Goal: Task Accomplishment & Management: Complete application form

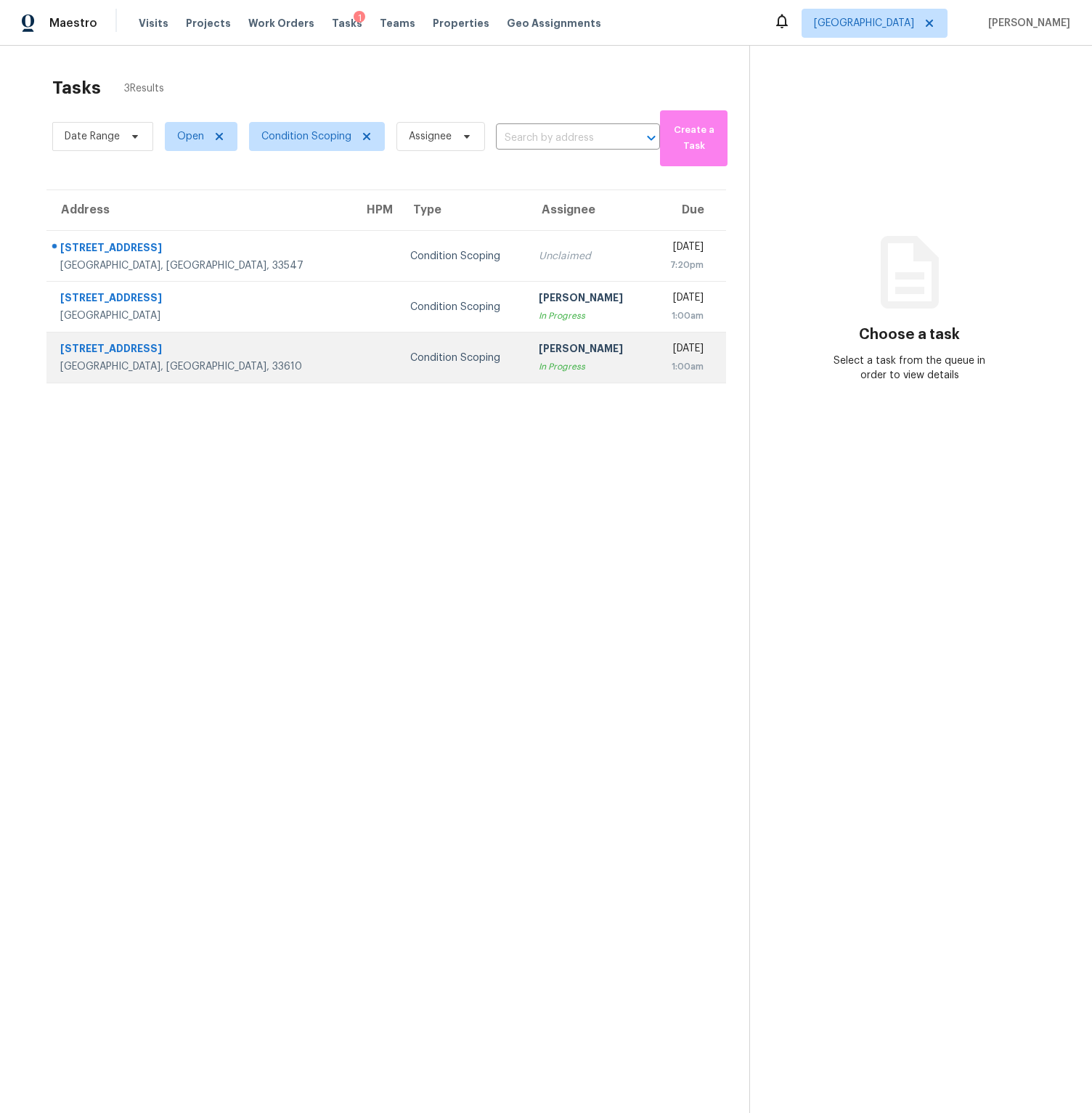
click at [538, 362] on div "In Progress" at bounding box center [588, 366] width 99 height 14
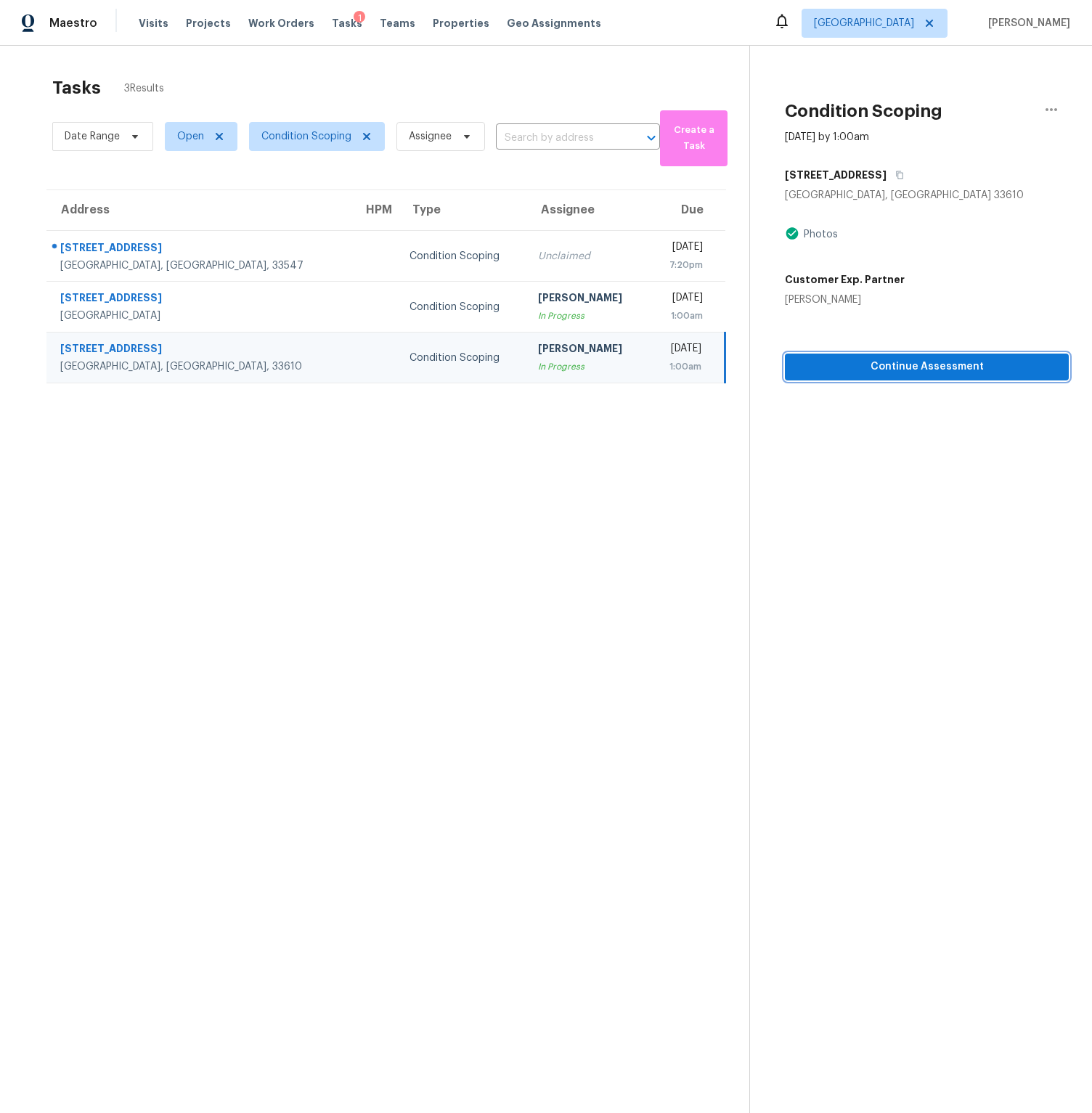
click at [883, 377] on button "Continue Assessment" at bounding box center [927, 367] width 284 height 26
